Goal: Task Accomplishment & Management: Manage account settings

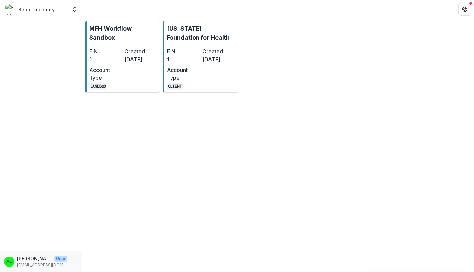
click at [184, 58] on dd "1" at bounding box center [183, 59] width 33 height 8
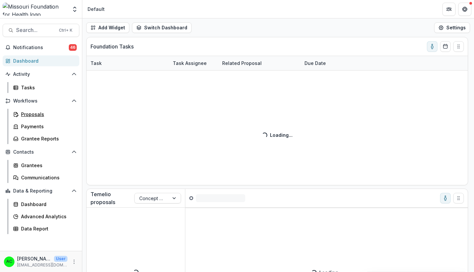
click at [35, 111] on div "Proposals" at bounding box center [47, 114] width 53 height 7
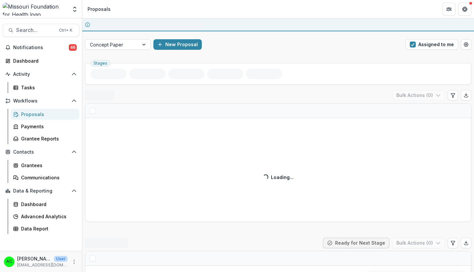
click at [414, 45] on span "button" at bounding box center [413, 44] width 6 height 6
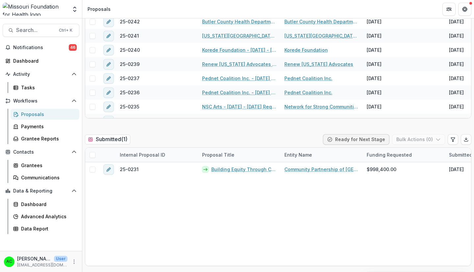
scroll to position [24, 0]
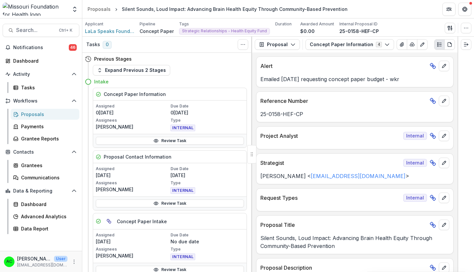
click at [467, 45] on polyline "Expand right" at bounding box center [467, 44] width 1 height 2
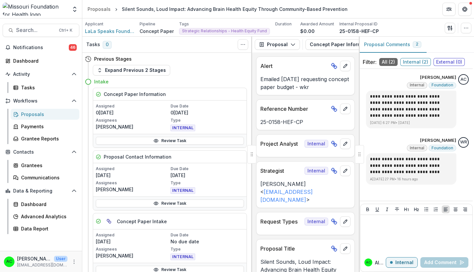
click at [461, 152] on icon "Options" at bounding box center [463, 152] width 7 height 7
click at [426, 183] on div "**********" at bounding box center [411, 168] width 90 height 31
click at [33, 30] on span "Search..." at bounding box center [35, 30] width 39 height 6
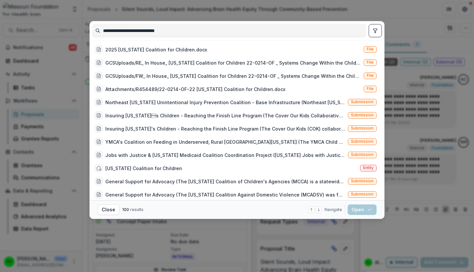
type input "**********"
click at [354, 168] on div "Missouri Coalition for Children Entity" at bounding box center [235, 167] width 287 height 13
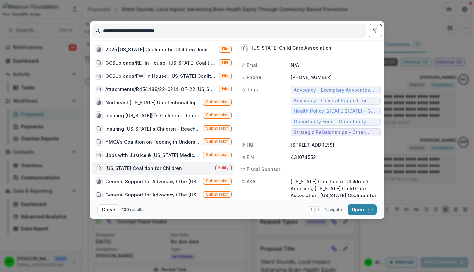
click at [358, 213] on button "Open with enter key" at bounding box center [362, 209] width 29 height 11
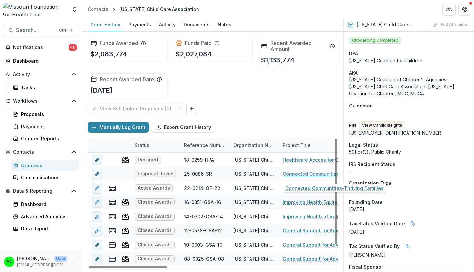
click at [290, 172] on link "Connected Communities-Thriving Families" at bounding box center [320, 173] width 74 height 7
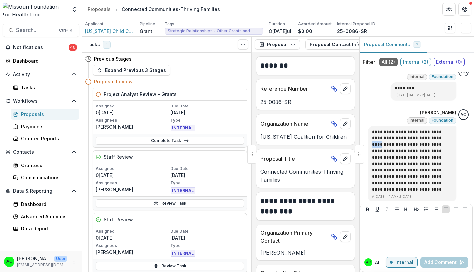
scroll to position [13, 0]
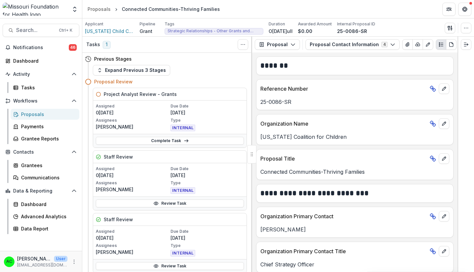
click at [369, 41] on button "Proposal Contact Information 4" at bounding box center [353, 44] width 94 height 11
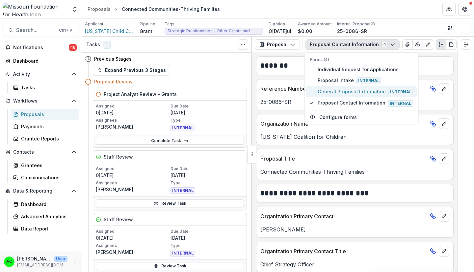
click at [360, 93] on span "General Proposal Information Internal" at bounding box center [365, 91] width 95 height 7
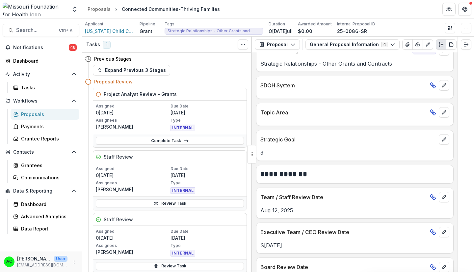
scroll to position [974, 0]
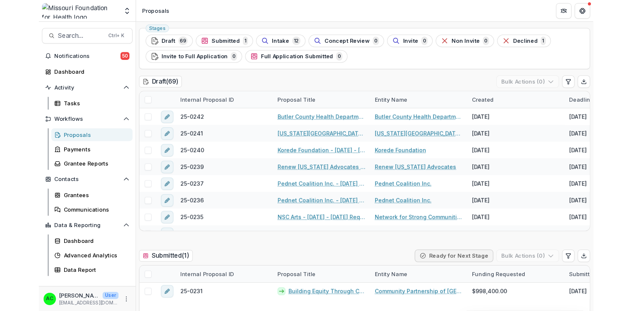
scroll to position [24, 0]
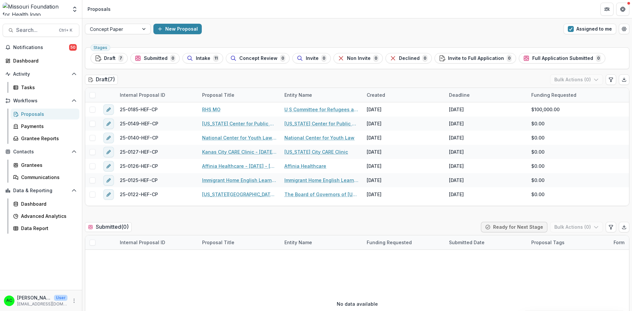
click at [572, 30] on span "button" at bounding box center [571, 29] width 6 height 6
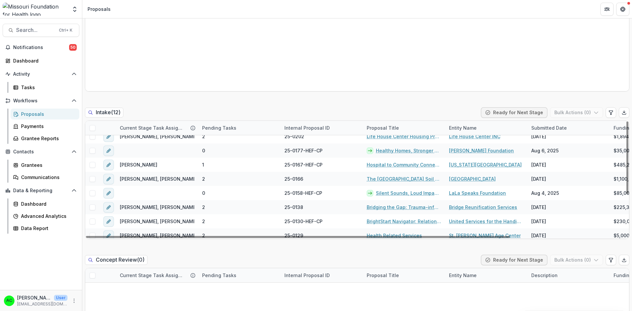
scroll to position [37, 0]
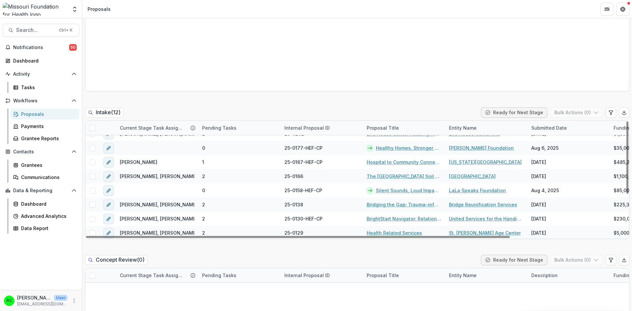
drag, startPoint x: 625, startPoint y: 172, endPoint x: 621, endPoint y: 194, distance: 23.1
click at [626, 194] on div at bounding box center [627, 157] width 2 height 72
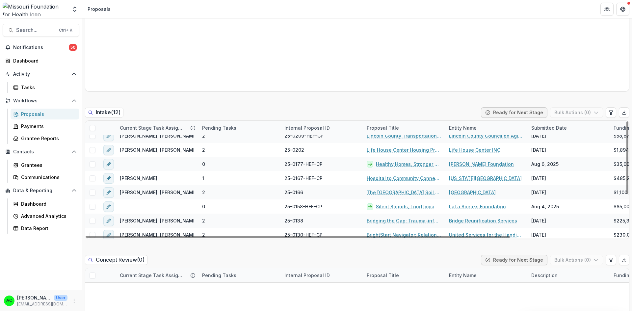
scroll to position [14, 0]
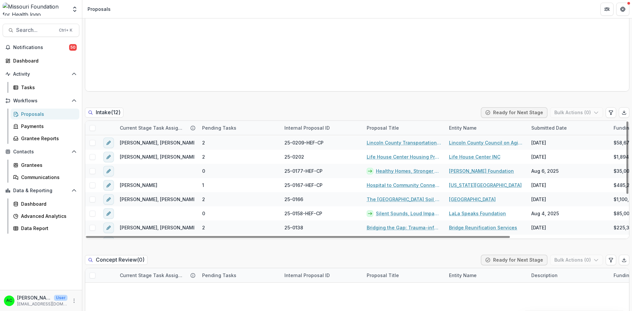
drag, startPoint x: 625, startPoint y: 159, endPoint x: 628, endPoint y: 145, distance: 14.5
click at [628, 145] on div at bounding box center [627, 157] width 2 height 72
drag, startPoint x: 628, startPoint y: 145, endPoint x: 628, endPoint y: 134, distance: 10.9
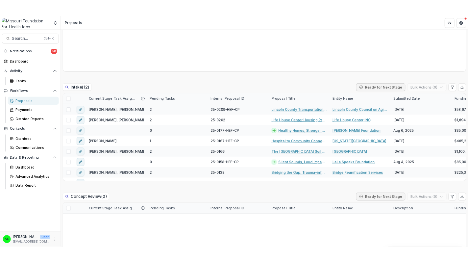
scroll to position [280, 0]
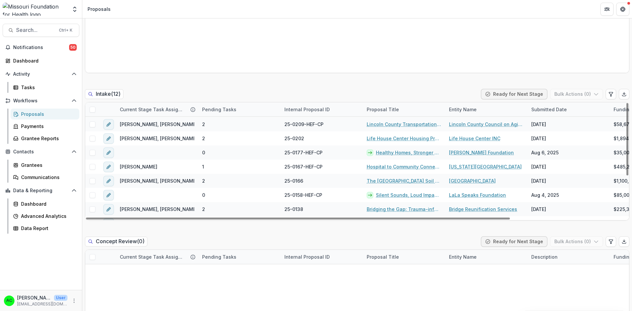
click at [93, 151] on span at bounding box center [93, 153] width 6 height 6
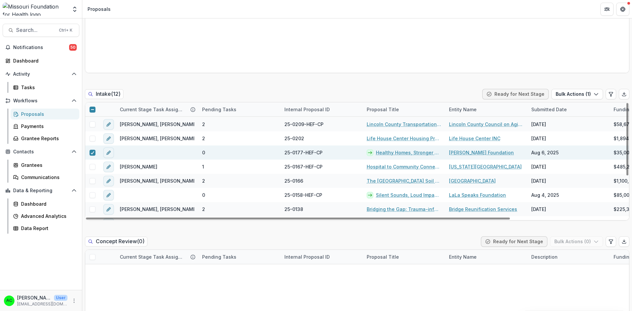
click at [92, 195] on span at bounding box center [93, 195] width 6 height 6
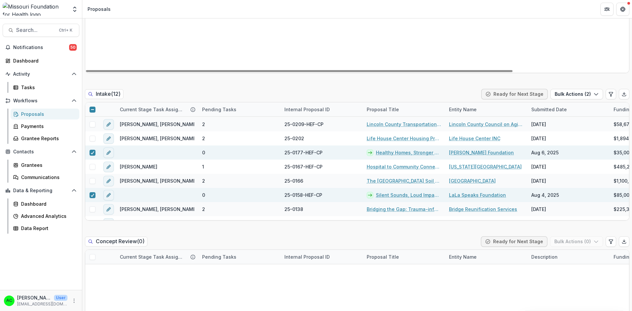
click at [568, 92] on button "Bulk Actions ( 2 )" at bounding box center [576, 94] width 53 height 11
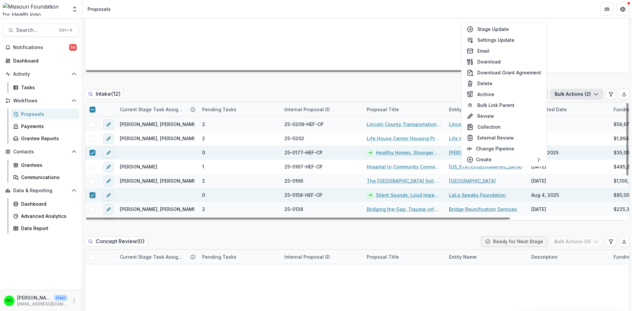
click at [213, 20] on div "25-0231 Building Equity Through Community Finance – CPSEMO’s Path to CDFI Certi…" at bounding box center [429, 20] width 689 height 103
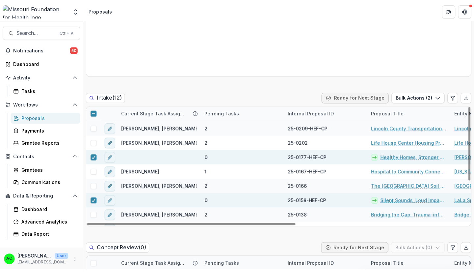
scroll to position [14, 0]
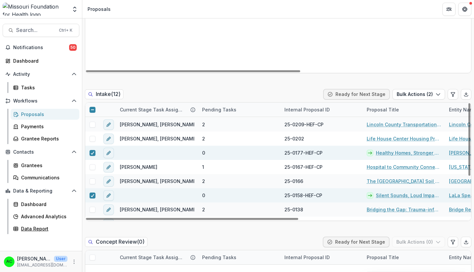
click at [43, 229] on div "Data Report" at bounding box center [47, 228] width 53 height 7
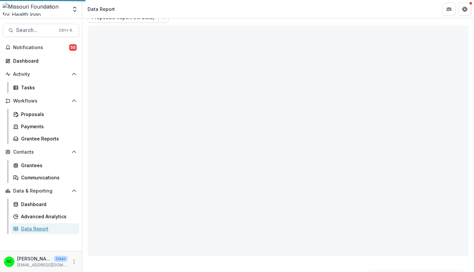
scroll to position [25, 0]
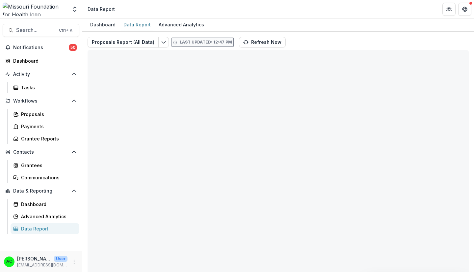
click at [45, 229] on div "Data Report" at bounding box center [47, 228] width 53 height 7
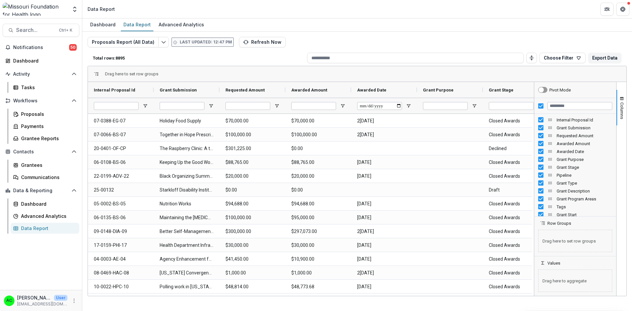
click at [474, 56] on icon "button" at bounding box center [578, 57] width 5 height 5
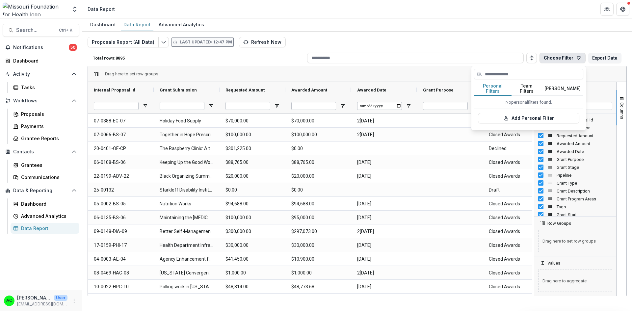
click at [474, 86] on button "Team Filters" at bounding box center [527, 89] width 30 height 14
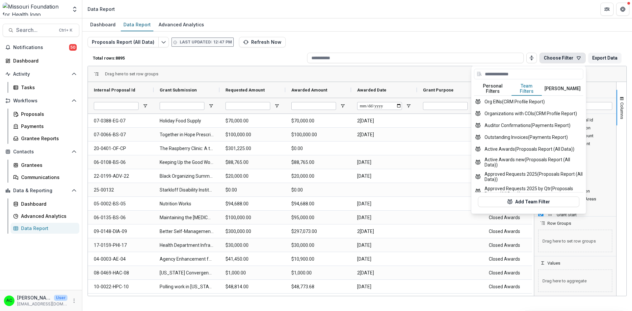
click at [474, 76] on input at bounding box center [528, 74] width 109 height 11
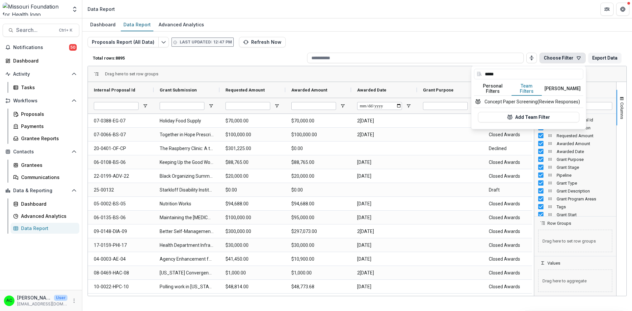
type input "*****"
click at [474, 96] on button "Concept Paper Screening (Review Responses)" at bounding box center [528, 102] width 109 height 12
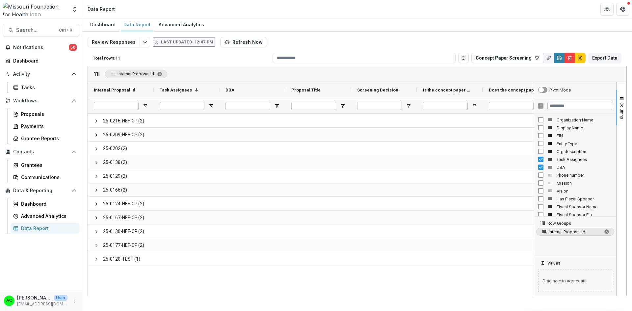
click at [207, 71] on div "Internal Proposal Id" at bounding box center [357, 74] width 539 height 16
click at [474, 57] on icon "button" at bounding box center [536, 57] width 5 height 5
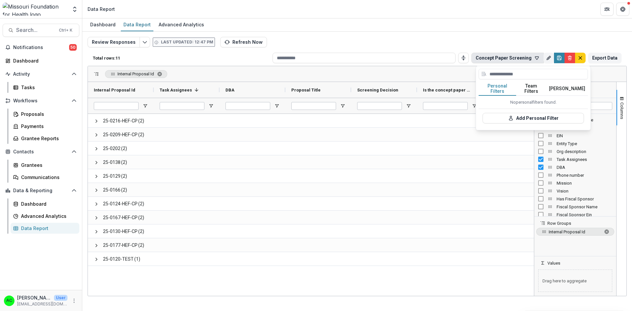
click at [474, 113] on button "Add Personal Filter" at bounding box center [533, 118] width 101 height 11
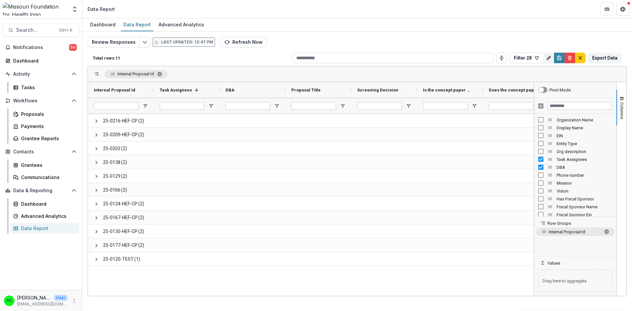
click at [158, 74] on span "Internal Proposal Id. Press ENTER to sort. Press DELETE to remove" at bounding box center [159, 73] width 5 height 5
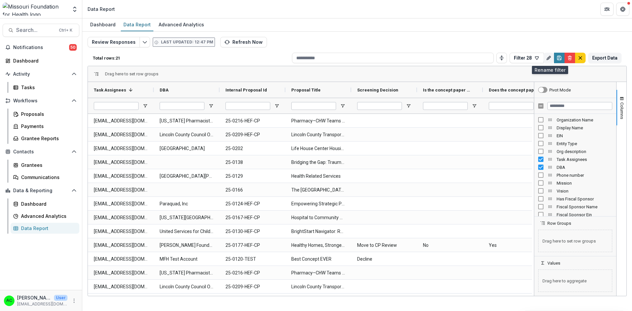
click at [474, 58] on icon "Rename" at bounding box center [548, 57] width 5 height 5
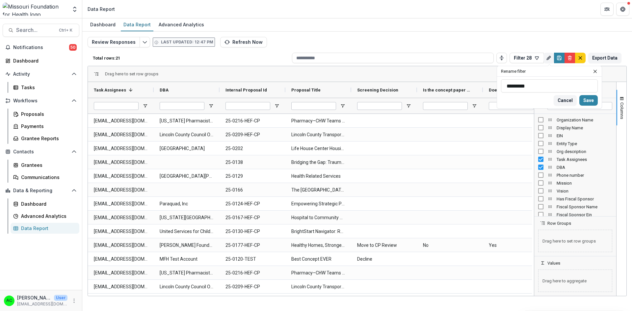
drag, startPoint x: 531, startPoint y: 88, endPoint x: 485, endPoint y: 86, distance: 46.1
click at [474, 86] on div "Total rows: 21 Filter 28 Personal Filters Team Filters Temelio Filters Filter 2…" at bounding box center [357, 165] width 539 height 230
drag, startPoint x: 535, startPoint y: 89, endPoint x: 498, endPoint y: 89, distance: 37.5
click at [474, 89] on div "********* Cancel Save" at bounding box center [549, 93] width 105 height 32
type input "**********"
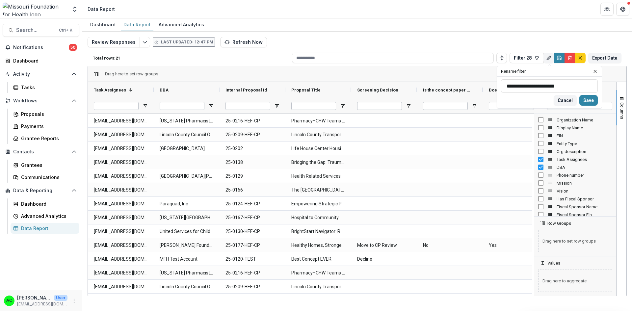
click at [474, 101] on button "Save" at bounding box center [588, 100] width 18 height 11
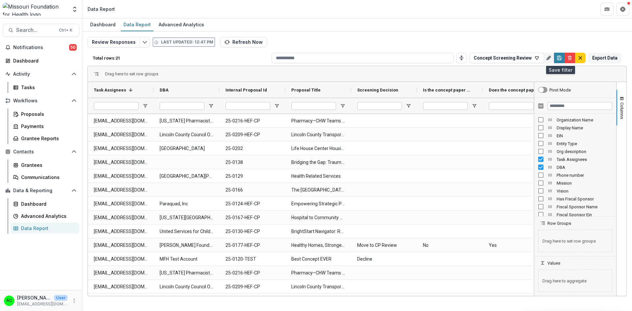
click at [474, 59] on icon "Save" at bounding box center [559, 57] width 5 height 5
click at [474, 106] on span "Columns" at bounding box center [622, 110] width 5 height 17
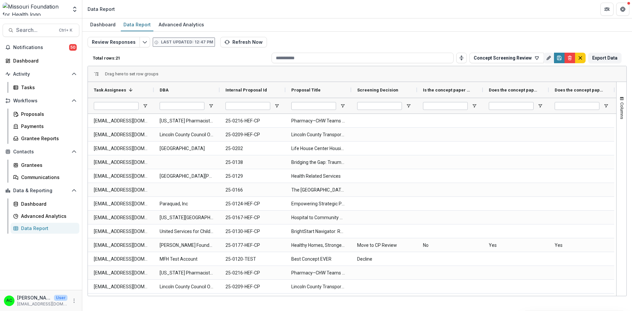
click at [474, 106] on span "Columns" at bounding box center [622, 110] width 5 height 17
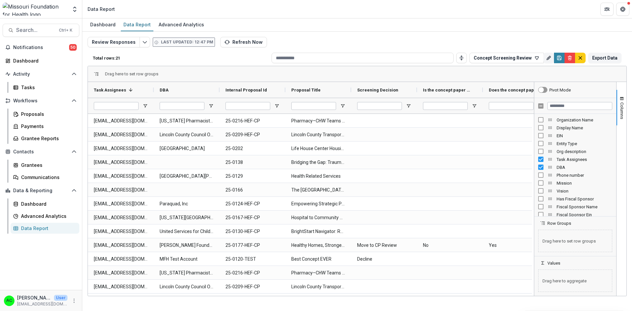
click at [474, 106] on span "Columns" at bounding box center [622, 110] width 5 height 17
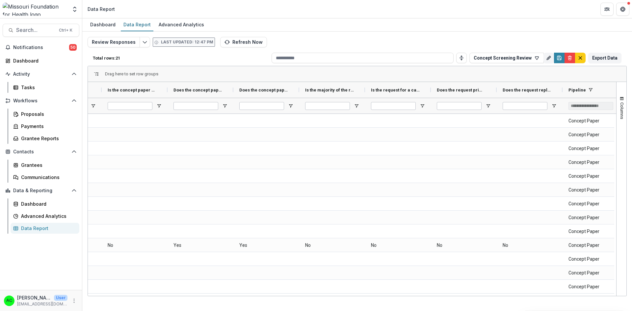
scroll to position [0, 321]
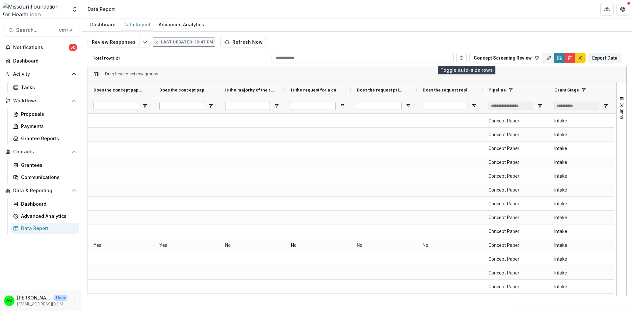
click at [464, 58] on icon "Toggle auto height" at bounding box center [461, 57] width 5 height 5
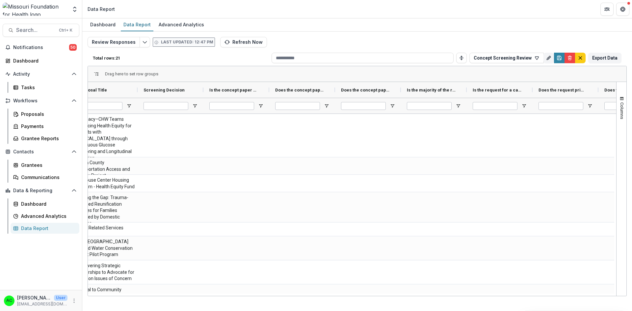
scroll to position [0, 194]
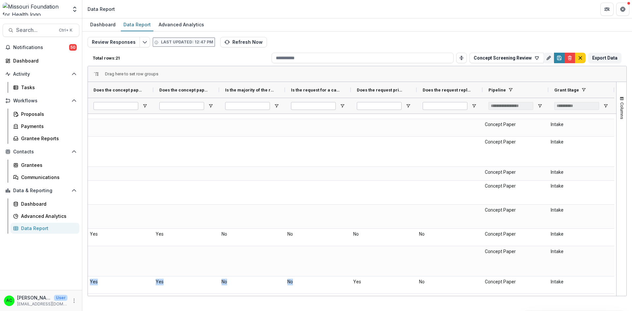
drag, startPoint x: 439, startPoint y: 294, endPoint x: 347, endPoint y: 292, distance: 92.2
click at [347, 271] on div "acurran@mffh.org Drew Lewis Foundation 25-0177-HEF-CP Healthy Homes, Stronger F…" at bounding box center [154, 285] width 922 height 17
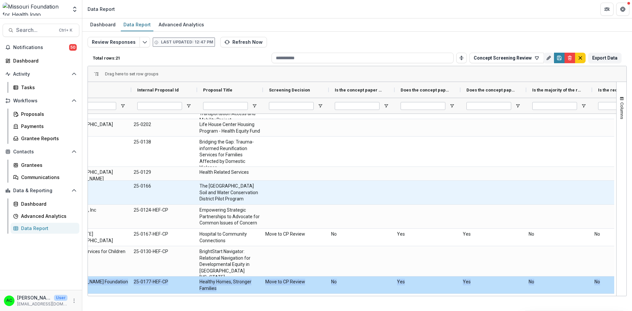
click at [305, 184] on div at bounding box center [296, 193] width 66 height 24
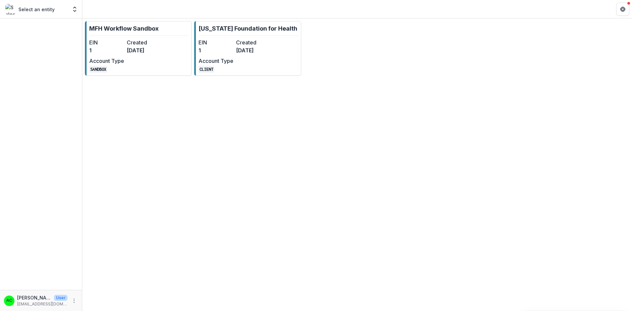
click at [250, 49] on dd "[DATE]" at bounding box center [253, 50] width 35 height 8
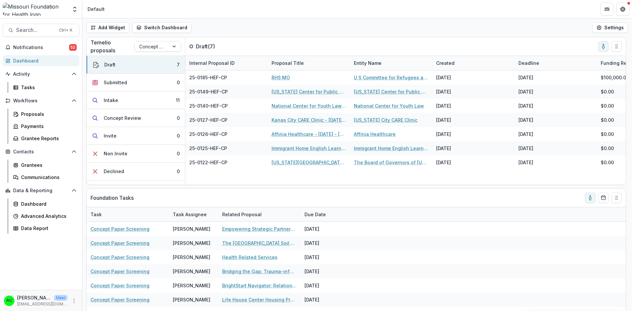
click at [28, 30] on span "Search..." at bounding box center [35, 30] width 39 height 6
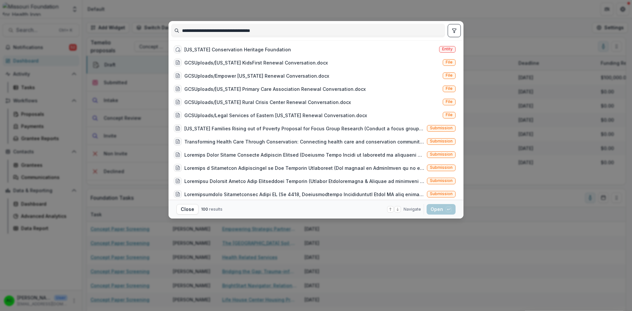
type input "**********"
click at [229, 50] on div "Missouri Conservation Heritage Foundation" at bounding box center [237, 49] width 107 height 7
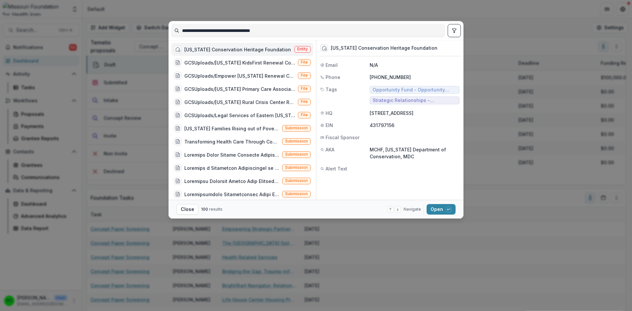
click at [437, 212] on button "Open with enter key" at bounding box center [441, 209] width 29 height 11
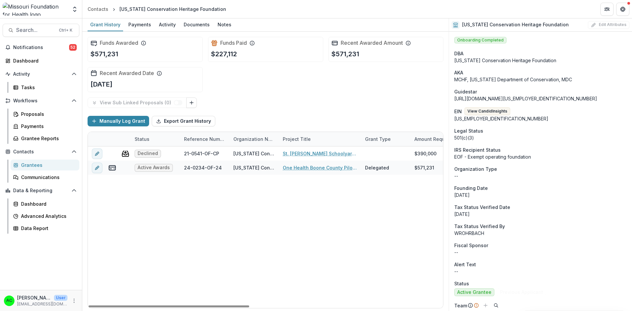
click at [27, 32] on span "Search..." at bounding box center [35, 30] width 39 height 6
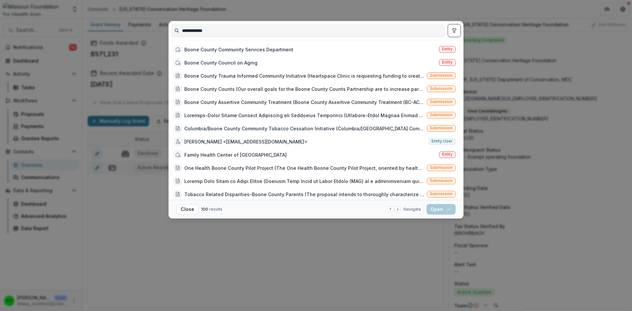
type input "**********"
click at [456, 30] on icon "toggle filters" at bounding box center [454, 31] width 4 height 4
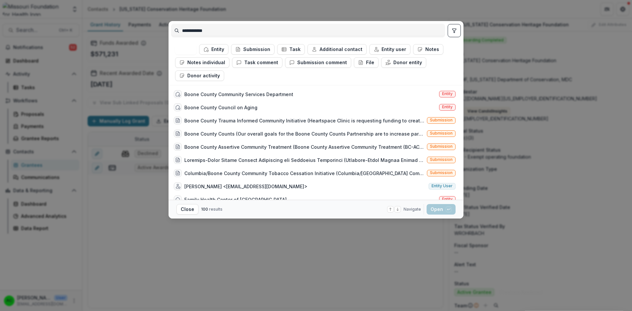
click at [455, 32] on icon "toggle filters" at bounding box center [454, 30] width 5 height 5
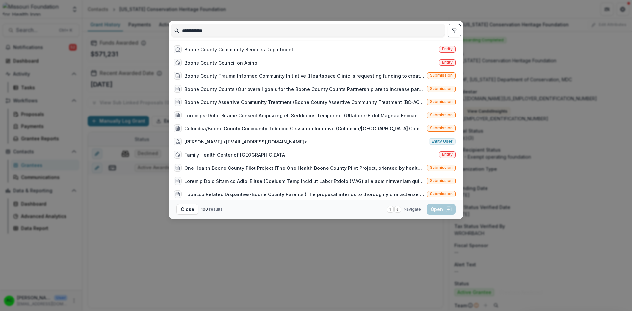
click at [453, 31] on icon "toggle filters" at bounding box center [454, 30] width 5 height 5
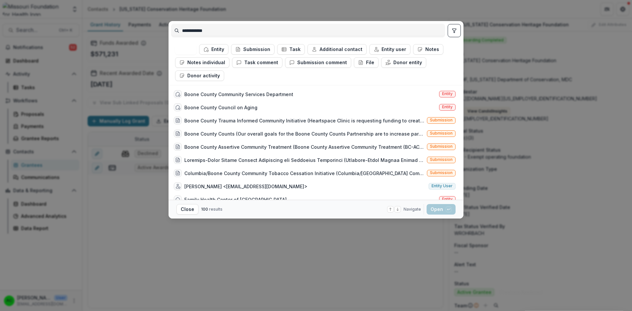
click at [257, 47] on button "Submission" at bounding box center [252, 49] width 43 height 11
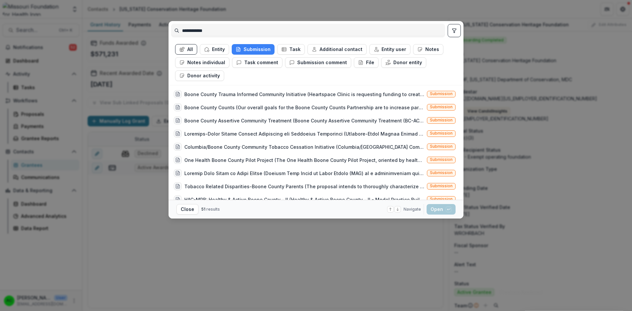
click at [348, 76] on ul "All Entity Submission Task Additional contact Entity user Notes Notes individua…" at bounding box center [316, 62] width 282 height 37
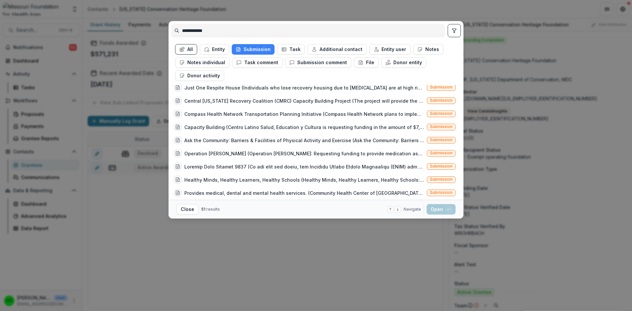
scroll to position [424, 0]
click at [444, 131] on span "Submission" at bounding box center [441, 130] width 23 height 5
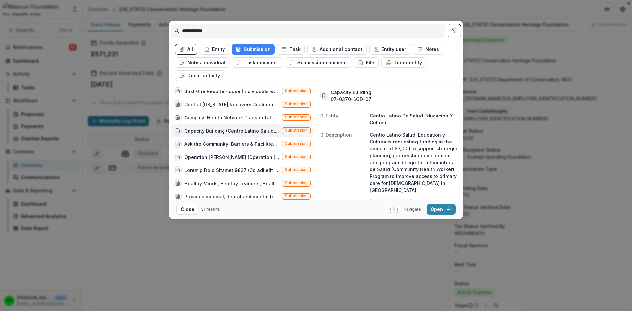
drag, startPoint x: 316, startPoint y: 165, endPoint x: 316, endPoint y: 159, distance: 5.9
click at [316, 159] on div "Capacity Building 07-0370-SOD-07 Entity Centro Latino De Salud Educacion Y Cult…" at bounding box center [388, 142] width 145 height 115
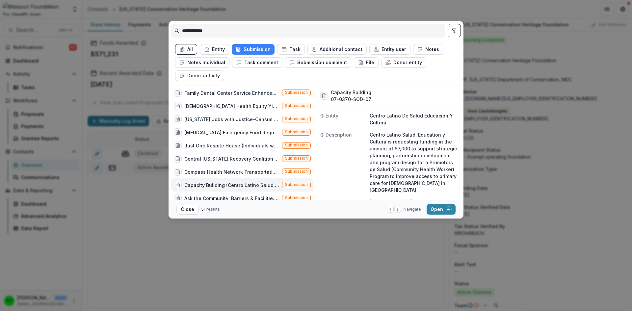
click at [235, 119] on div "Missouri Jobs with Justice-Census 2020 (Missouri Jobs with Justice proposes to …" at bounding box center [231, 119] width 95 height 7
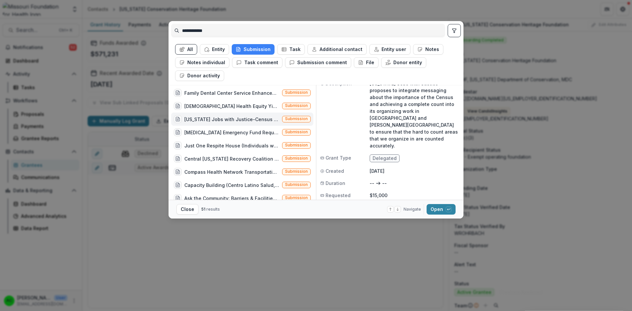
scroll to position [0, 0]
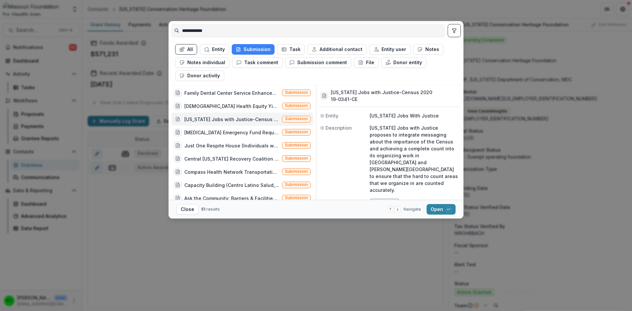
click at [236, 107] on div "Transgender Health Equity Yield (THEY) (The "Transgender Health Equity Yield" 3…" at bounding box center [231, 106] width 95 height 7
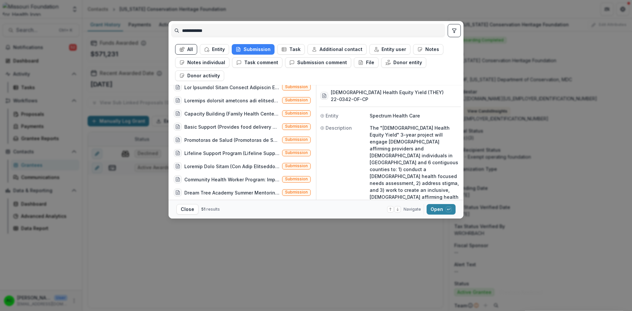
scroll to position [234, 0]
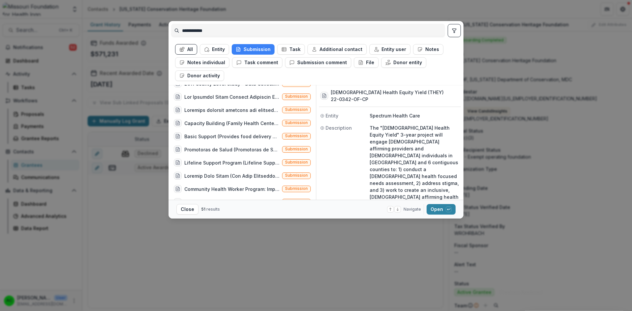
click at [256, 154] on div "Promotoras de Salud (Promotoras de Salud project will promote and increase heal…" at bounding box center [242, 149] width 142 height 13
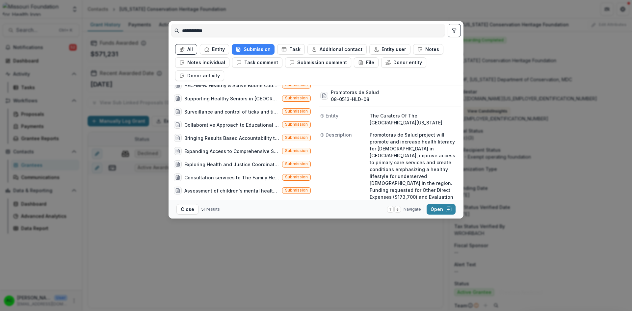
scroll to position [103, 0]
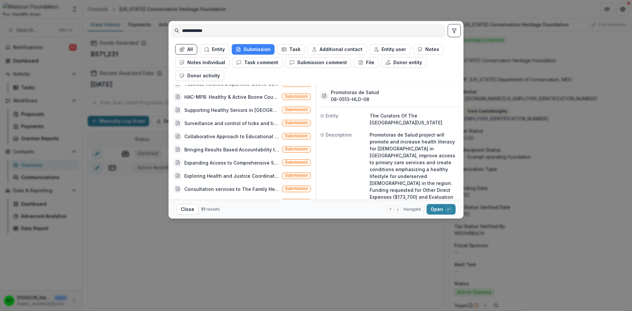
click at [258, 152] on div "Bringing Results Based Accountability to Boone County (The project would allow …" at bounding box center [231, 149] width 95 height 7
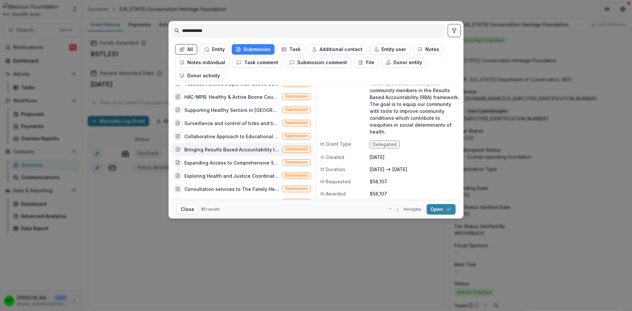
scroll to position [0, 0]
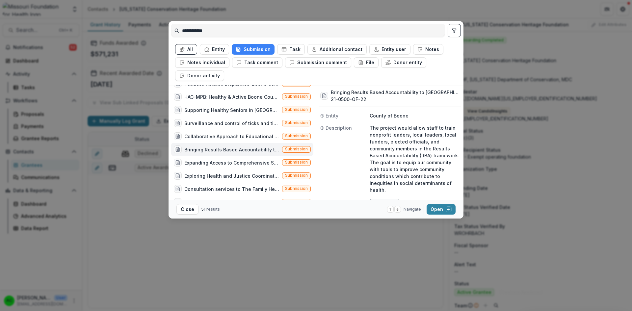
drag, startPoint x: 314, startPoint y: 115, endPoint x: 314, endPoint y: 111, distance: 4.3
click at [314, 111] on div "Boone County Trauma Informed Community Initiative (Heartspace Clinic is request…" at bounding box center [243, 142] width 145 height 115
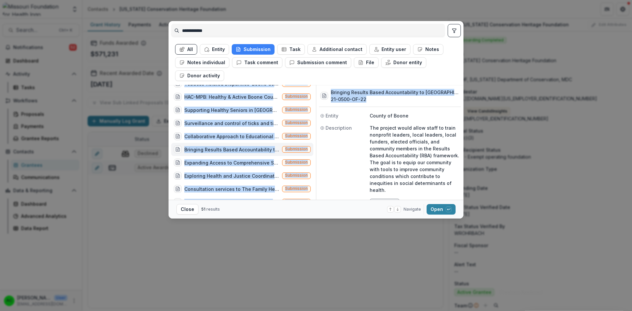
drag, startPoint x: 316, startPoint y: 113, endPoint x: 316, endPoint y: 109, distance: 4.0
click at [316, 109] on div "Boone County Trauma Informed Community Initiative (Heartspace Clinic is request…" at bounding box center [316, 142] width 290 height 115
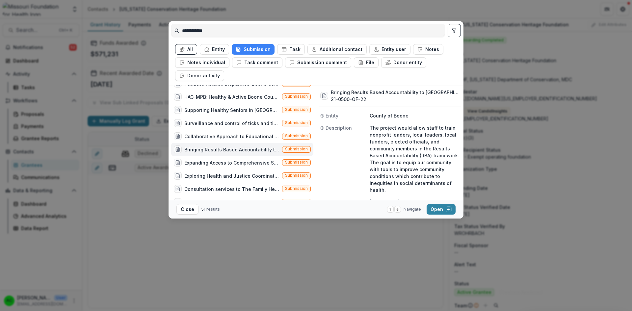
click at [328, 154] on div "Description" at bounding box center [344, 158] width 49 height 69
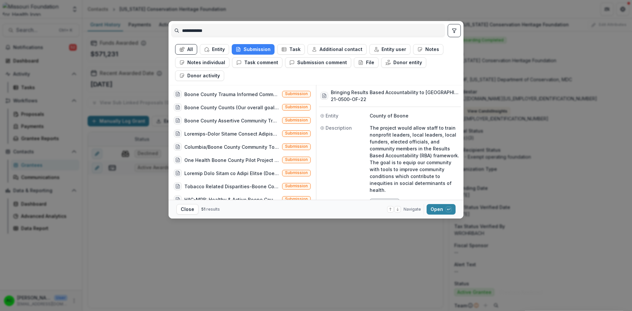
click at [249, 147] on div "Columbia/Boone County Community Tobacco Cessation Initiative (Columbia/Boone Co…" at bounding box center [231, 147] width 95 height 7
click at [484, 60] on div "**********" at bounding box center [316, 155] width 632 height 311
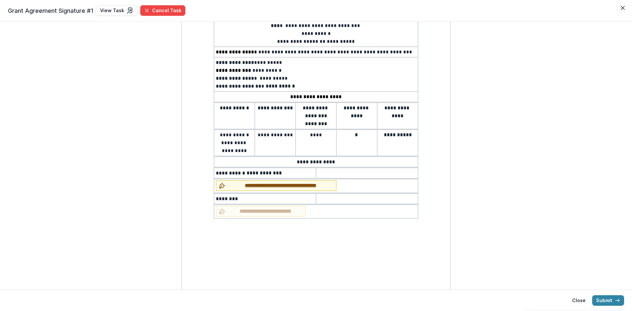
scroll to position [83, 0]
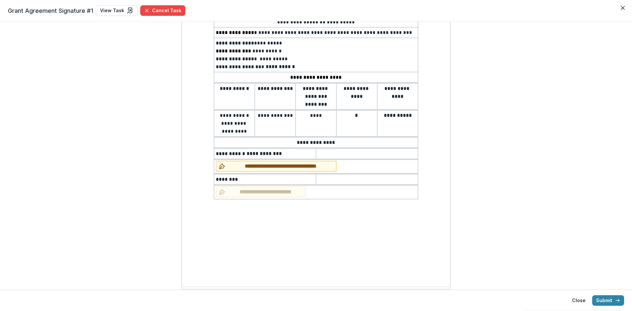
click at [234, 166] on span "**********" at bounding box center [280, 166] width 105 height 7
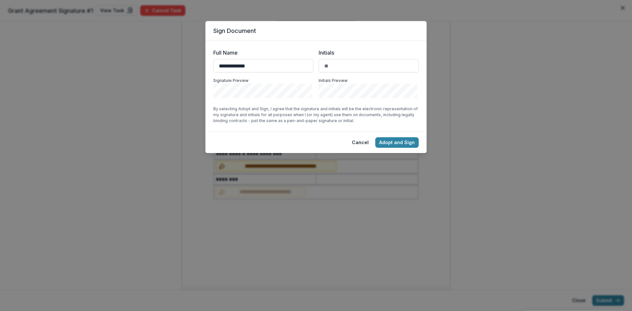
type input "**********"
type input "***"
click at [396, 141] on button "Adopt and Sign" at bounding box center [396, 142] width 43 height 11
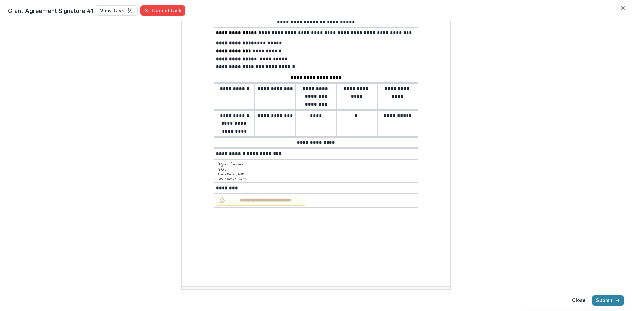
click at [603, 301] on button "Submit" at bounding box center [608, 300] width 32 height 11
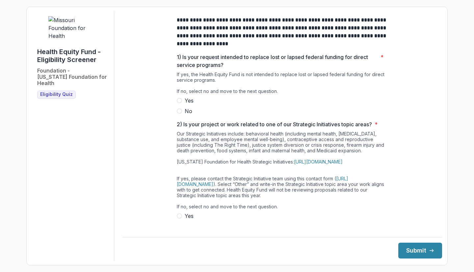
click at [343, 164] on link "[URL][DOMAIN_NAME]" at bounding box center [318, 162] width 49 height 6
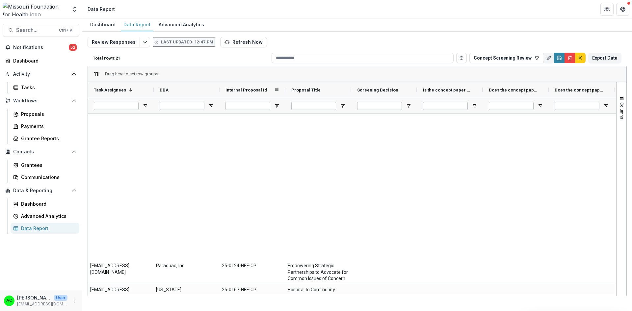
scroll to position [305, 0]
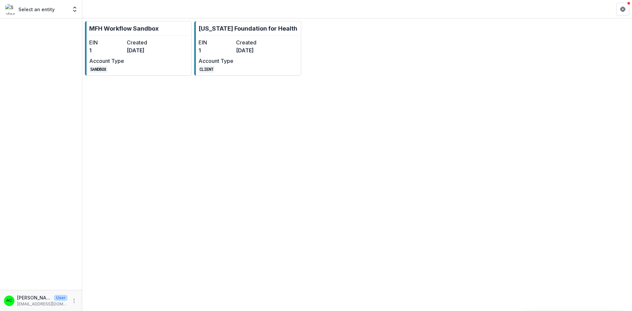
click at [264, 45] on dt "Created" at bounding box center [253, 43] width 35 height 8
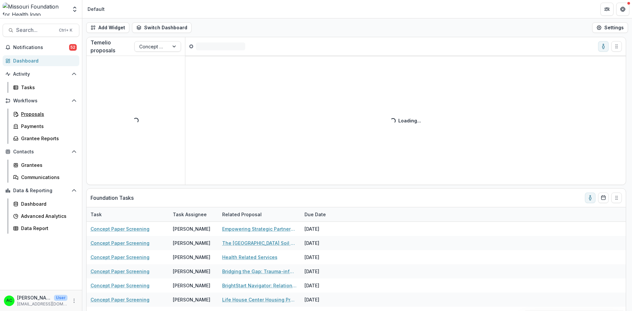
click at [26, 114] on div "Proposals" at bounding box center [47, 114] width 53 height 7
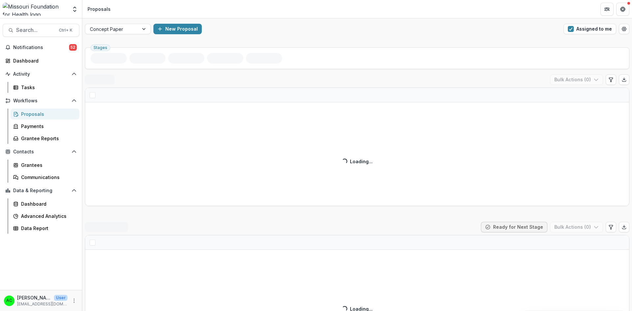
click at [569, 29] on span "button" at bounding box center [571, 29] width 6 height 6
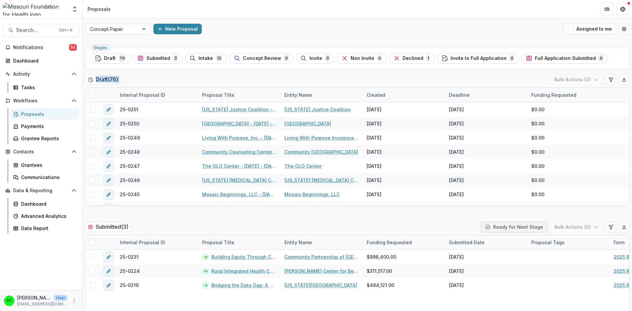
drag, startPoint x: 630, startPoint y: 48, endPoint x: 632, endPoint y: 80, distance: 32.0
click at [632, 80] on div "Concept Paper New Proposal Assigned to me Stages Draft 76 Submitted 3 Intake 12…" at bounding box center [357, 164] width 550 height 293
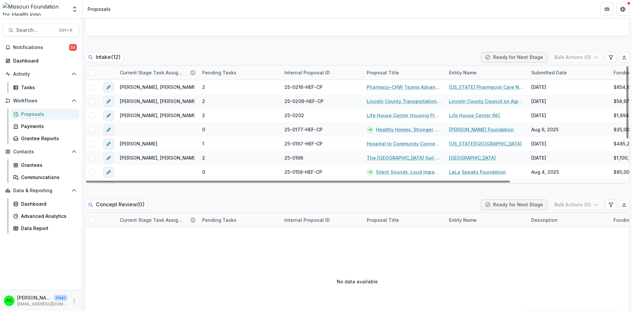
drag, startPoint x: 625, startPoint y: 100, endPoint x: 626, endPoint y: 83, distance: 17.2
click at [626, 83] on div at bounding box center [627, 102] width 2 height 72
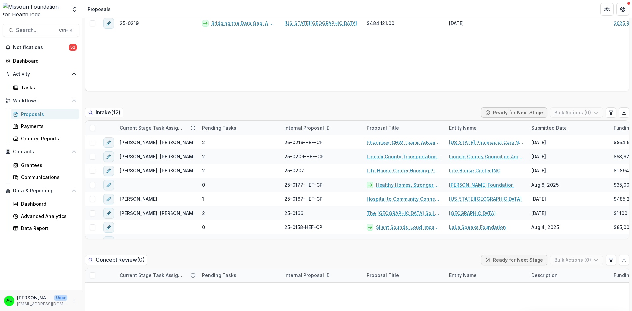
scroll to position [264, 0]
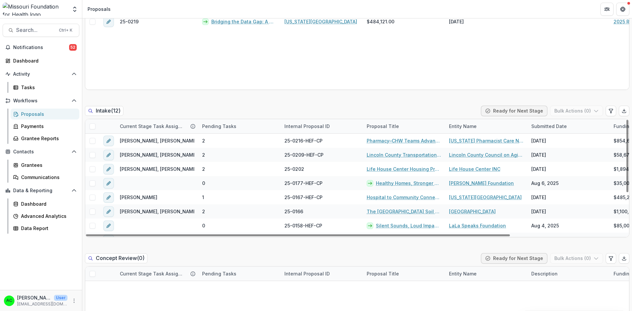
click at [105, 183] on button "edit" at bounding box center [108, 183] width 11 height 11
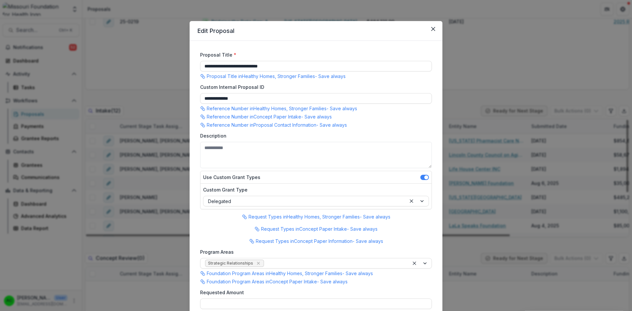
type input "*******"
click at [432, 29] on icon "Close" at bounding box center [433, 29] width 4 height 4
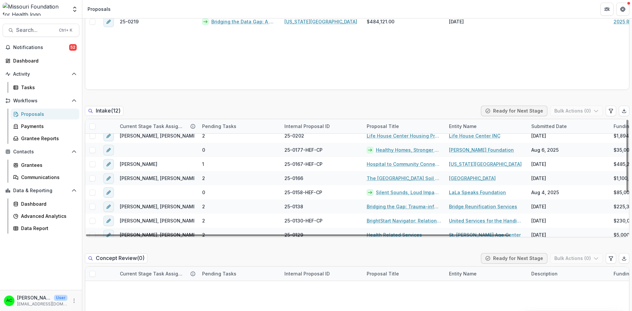
scroll to position [34, 0]
drag, startPoint x: 626, startPoint y: 145, endPoint x: 625, endPoint y: 166, distance: 20.8
click at [626, 166] on div at bounding box center [627, 156] width 2 height 72
click at [404, 192] on link "Silent Sounds, Loud Impact: Advancing Brain Health Equity Through Community-Bas…" at bounding box center [408, 191] width 65 height 7
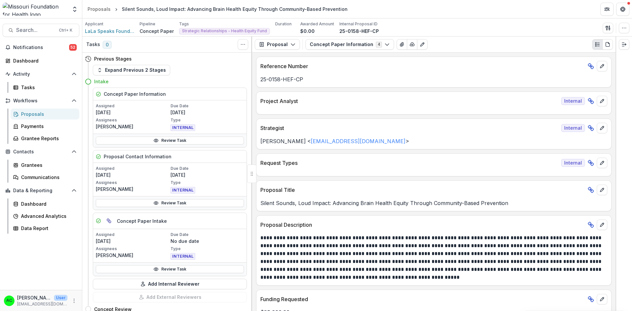
click at [226, 285] on button "Add Internal Reviewer" at bounding box center [170, 284] width 154 height 11
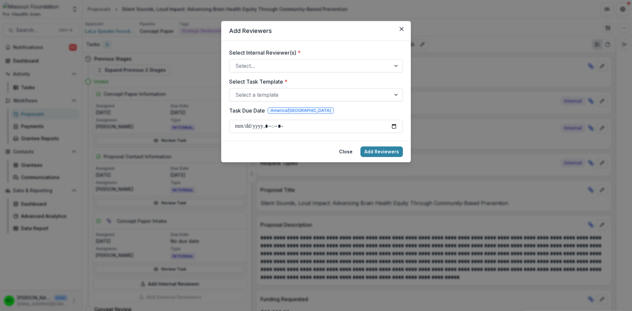
click at [344, 66] on div at bounding box center [309, 65] width 149 height 9
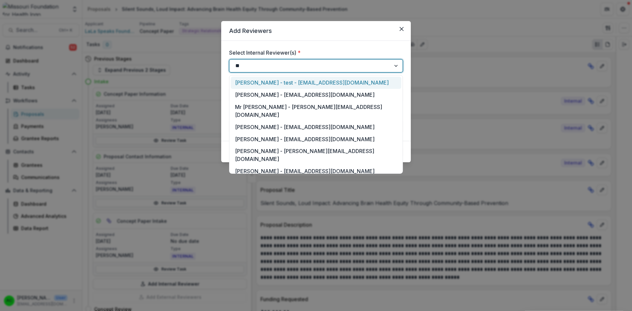
type input "***"
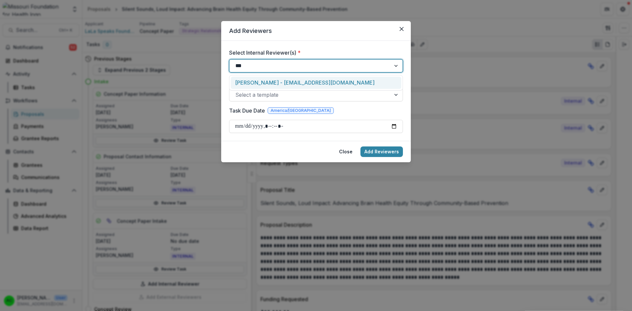
click at [287, 80] on div "Alyssa Curran - acurran@mffh.org" at bounding box center [316, 83] width 171 height 12
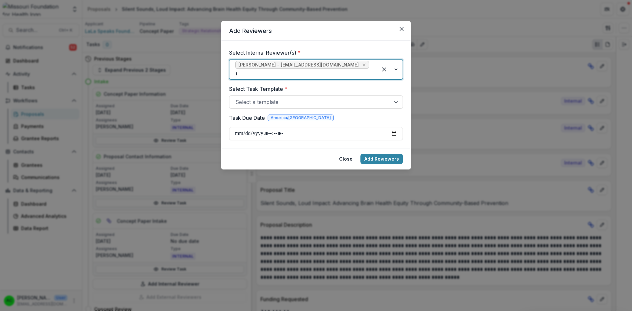
type input "***"
click at [287, 80] on div "Reana Thomas - rthomas@mffh.org" at bounding box center [316, 83] width 171 height 12
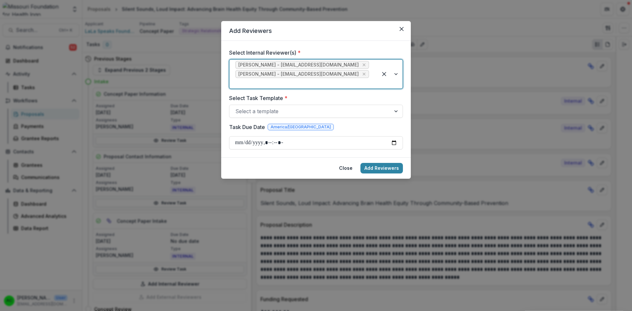
click at [272, 107] on div at bounding box center [309, 111] width 149 height 9
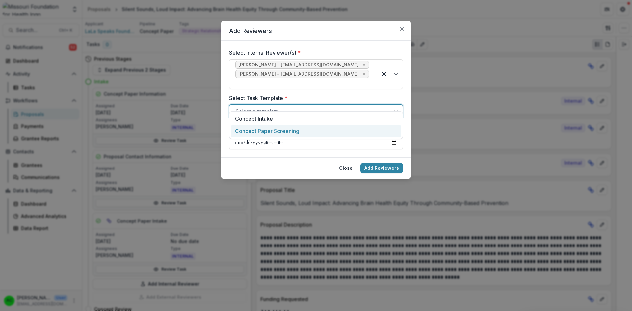
click at [272, 130] on div "Concept Paper Screening" at bounding box center [316, 131] width 171 height 12
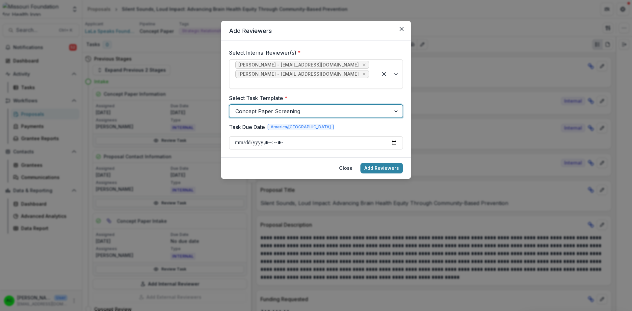
click at [274, 136] on input "Task Due Date" at bounding box center [316, 142] width 174 height 13
click at [394, 136] on input "Task Due Date" at bounding box center [316, 142] width 174 height 13
type input "**********"
click at [384, 144] on form "Select Internal Reviewer(s) * Reana Thomas - rthomas@mffh.org Alyssa Curran - a…" at bounding box center [316, 99] width 190 height 117
click at [379, 163] on button "Add Reviewers" at bounding box center [381, 168] width 42 height 11
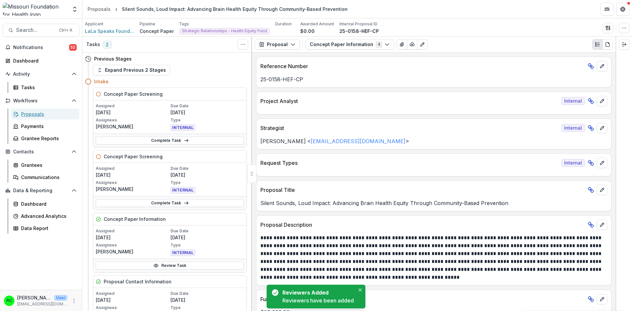
click at [49, 112] on div "Proposals" at bounding box center [47, 114] width 53 height 7
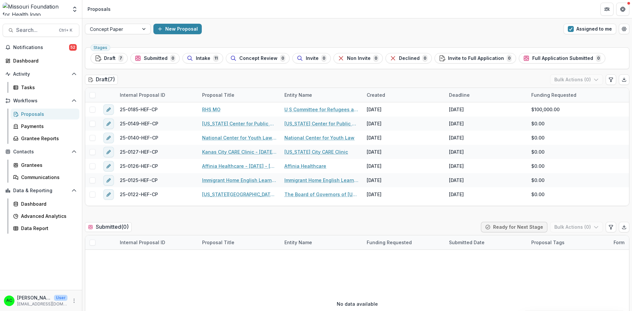
click at [597, 26] on button "Assigned to me" at bounding box center [590, 29] width 53 height 11
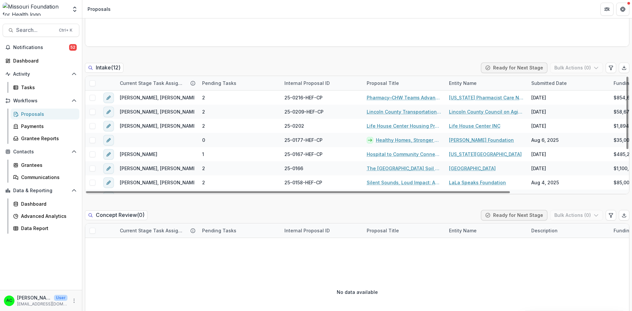
drag, startPoint x: 625, startPoint y: 100, endPoint x: 632, endPoint y: 90, distance: 12.8
click at [628, 90] on div at bounding box center [627, 113] width 2 height 72
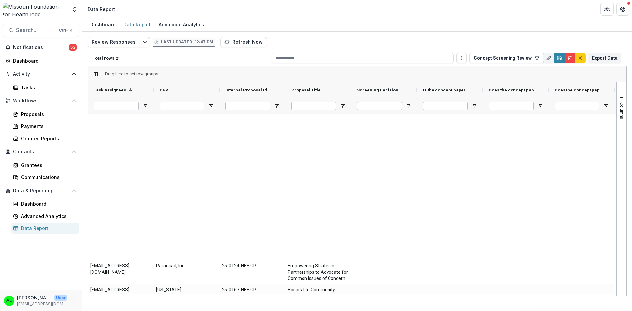
scroll to position [305, 0]
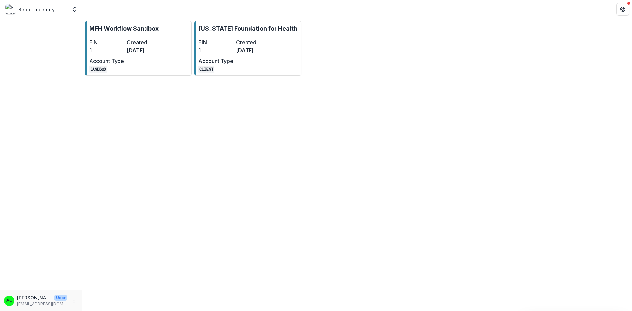
click at [267, 64] on div "EIN 1 Created [DATE] Account Type CLIENT" at bounding box center [235, 56] width 72 height 34
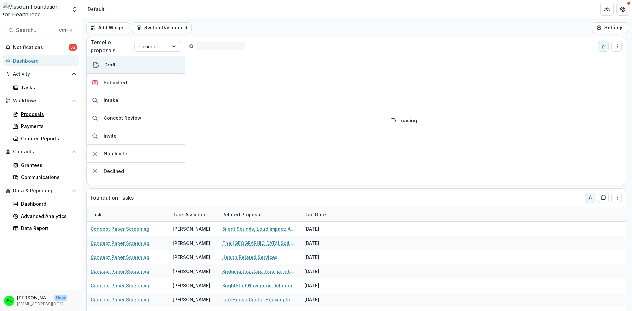
click at [37, 115] on div "Proposals" at bounding box center [47, 114] width 53 height 7
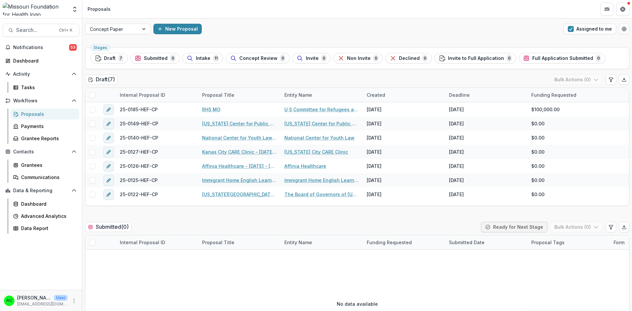
click at [570, 26] on span "button" at bounding box center [571, 29] width 6 height 6
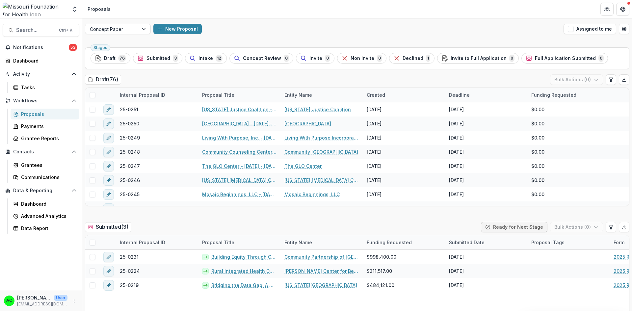
click at [627, 56] on div "Stages Draft 76 Submitted 3 Intake 12 Concept Review 0 Invite 0 Non Invite 0 De…" at bounding box center [357, 58] width 545 height 22
drag, startPoint x: 625, startPoint y: 96, endPoint x: 628, endPoint y: 93, distance: 4.2
click at [628, 93] on div at bounding box center [627, 95] width 2 height 13
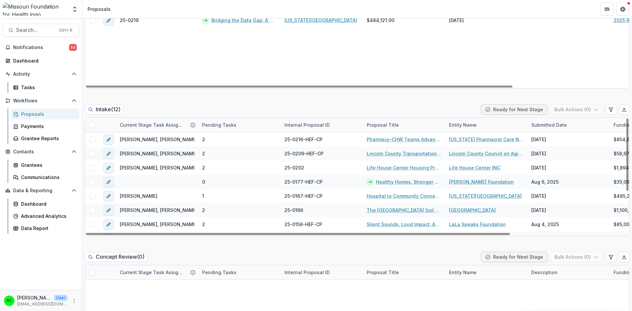
scroll to position [290, 0]
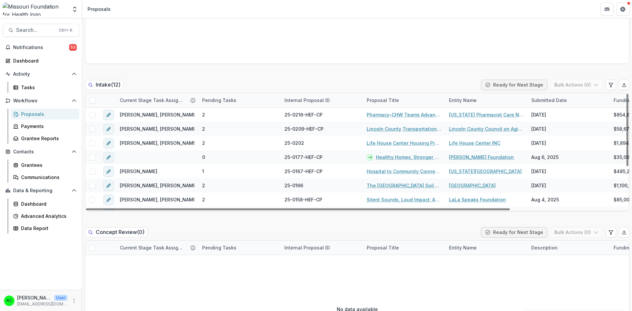
drag, startPoint x: 626, startPoint y: 143, endPoint x: 623, endPoint y: 91, distance: 52.1
click at [626, 94] on div at bounding box center [627, 130] width 2 height 72
drag, startPoint x: 625, startPoint y: 101, endPoint x: 625, endPoint y: 87, distance: 14.2
click at [626, 94] on div at bounding box center [627, 130] width 2 height 72
drag, startPoint x: 625, startPoint y: 115, endPoint x: 626, endPoint y: 87, distance: 27.7
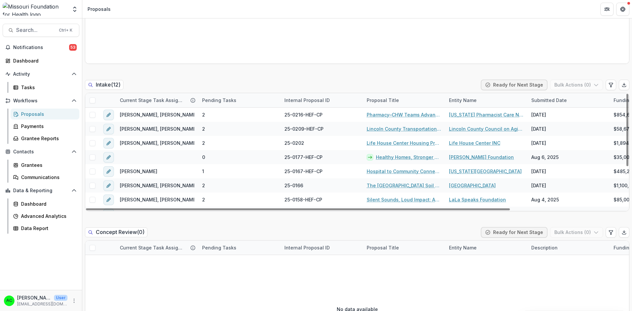
click at [626, 94] on div at bounding box center [627, 130] width 2 height 72
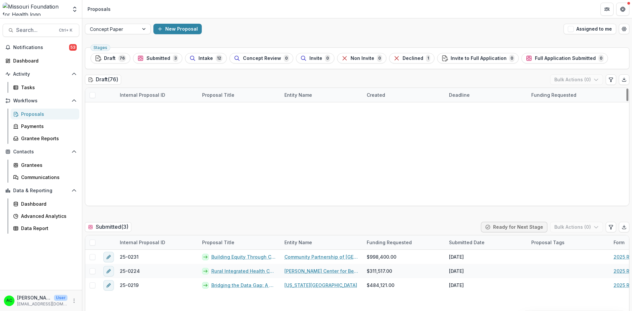
scroll to position [277, 0]
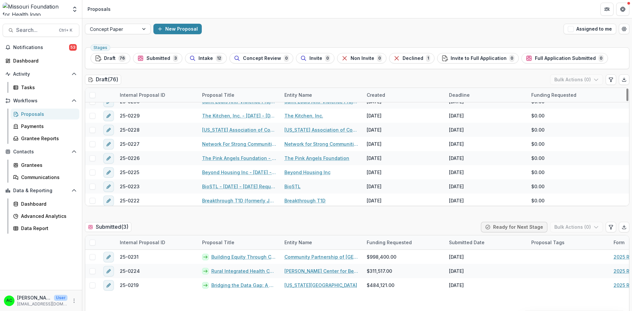
drag, startPoint x: 625, startPoint y: 94, endPoint x: 624, endPoint y: 124, distance: 29.7
click at [626, 101] on div at bounding box center [627, 95] width 2 height 13
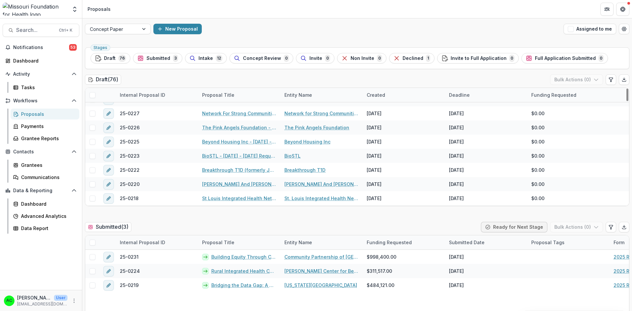
drag, startPoint x: 627, startPoint y: 123, endPoint x: 626, endPoint y: 127, distance: 3.3
click at [626, 101] on div at bounding box center [627, 95] width 2 height 13
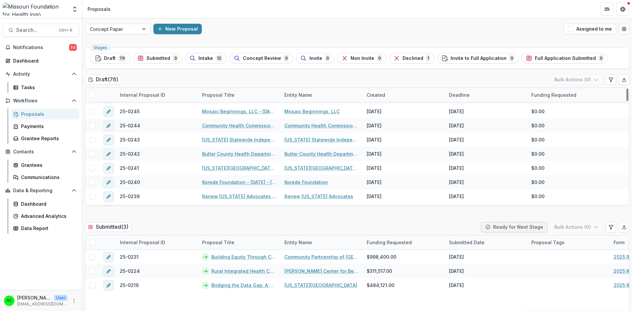
scroll to position [0, 0]
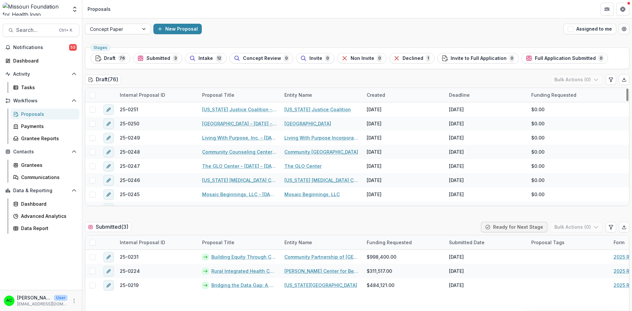
drag, startPoint x: 626, startPoint y: 127, endPoint x: 630, endPoint y: 86, distance: 40.7
click at [628, 89] on div at bounding box center [627, 95] width 2 height 13
drag, startPoint x: 625, startPoint y: 95, endPoint x: 626, endPoint y: 88, distance: 7.4
click at [626, 89] on div at bounding box center [627, 95] width 2 height 13
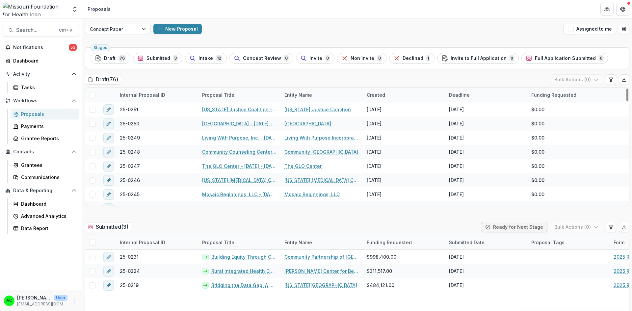
drag, startPoint x: 625, startPoint y: 96, endPoint x: 627, endPoint y: 90, distance: 6.7
click at [627, 90] on div at bounding box center [627, 95] width 2 height 13
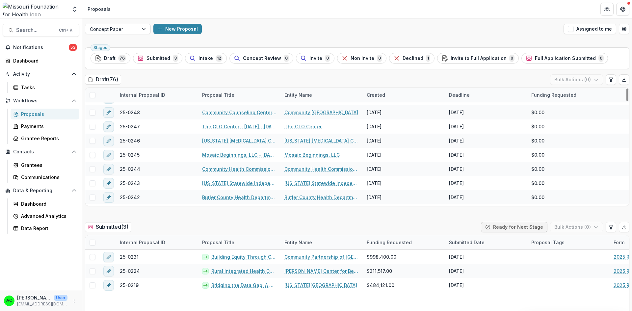
scroll to position [53, 0]
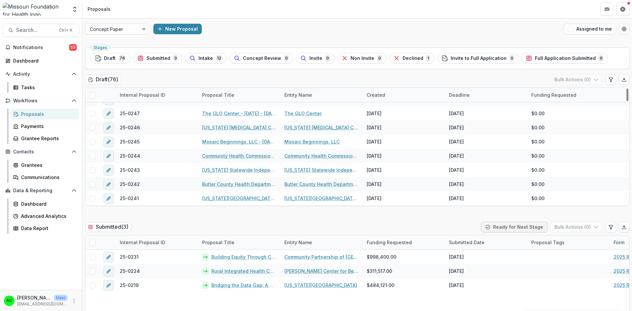
click at [456, 222] on div "Submitted ( 3 ) Ready for Next Stage Bulk Actions ( 0 )" at bounding box center [357, 228] width 545 height 13
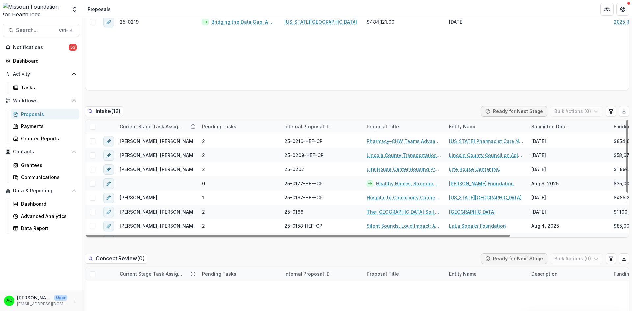
scroll to position [277, 0]
